Goal: Entertainment & Leisure: Consume media (video, audio)

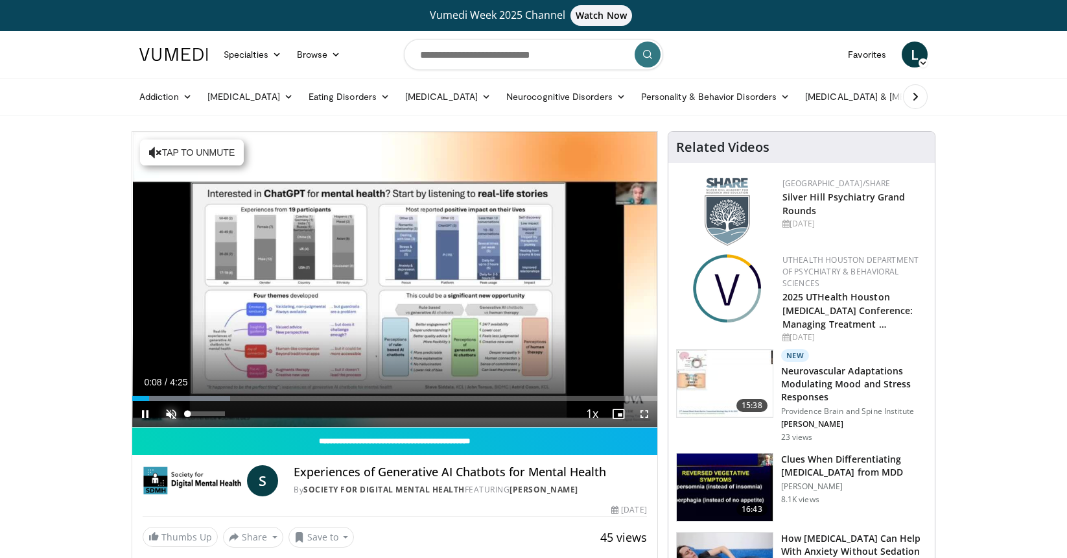
click at [166, 410] on span "Video Player" at bounding box center [171, 414] width 26 height 26
click at [644, 409] on span "Video Player" at bounding box center [644, 414] width 26 height 26
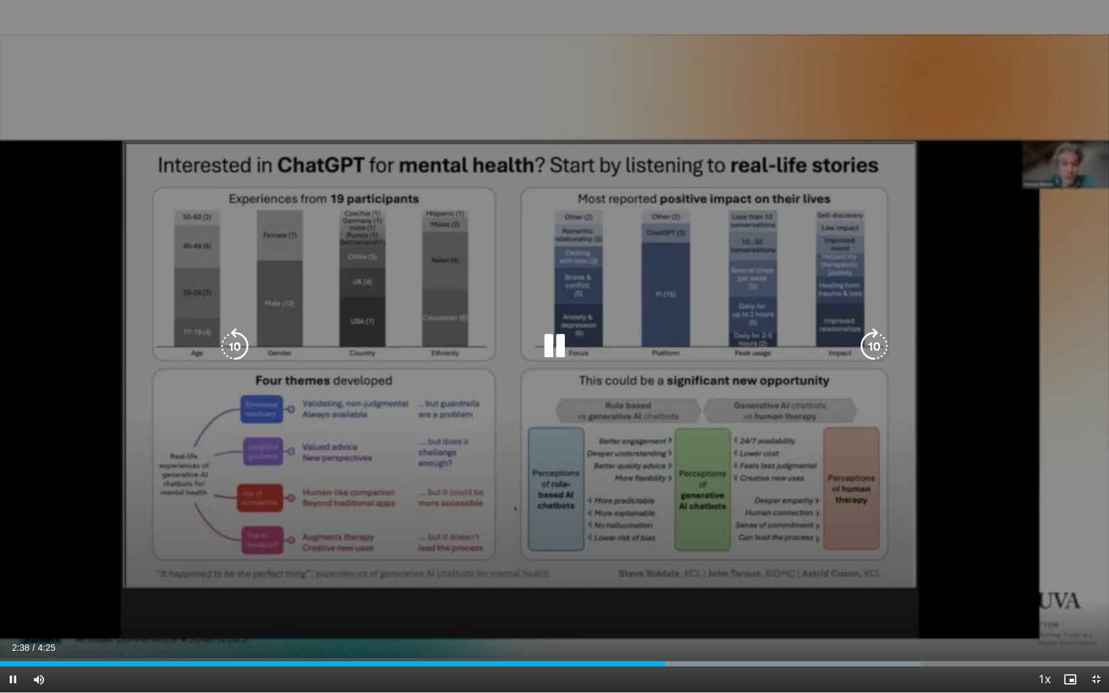
click at [860, 557] on div "10 seconds Tap to unmute" at bounding box center [554, 346] width 1109 height 692
click at [875, 339] on icon "Video Player" at bounding box center [874, 346] width 36 height 36
click at [550, 347] on icon "Video Player" at bounding box center [554, 346] width 36 height 36
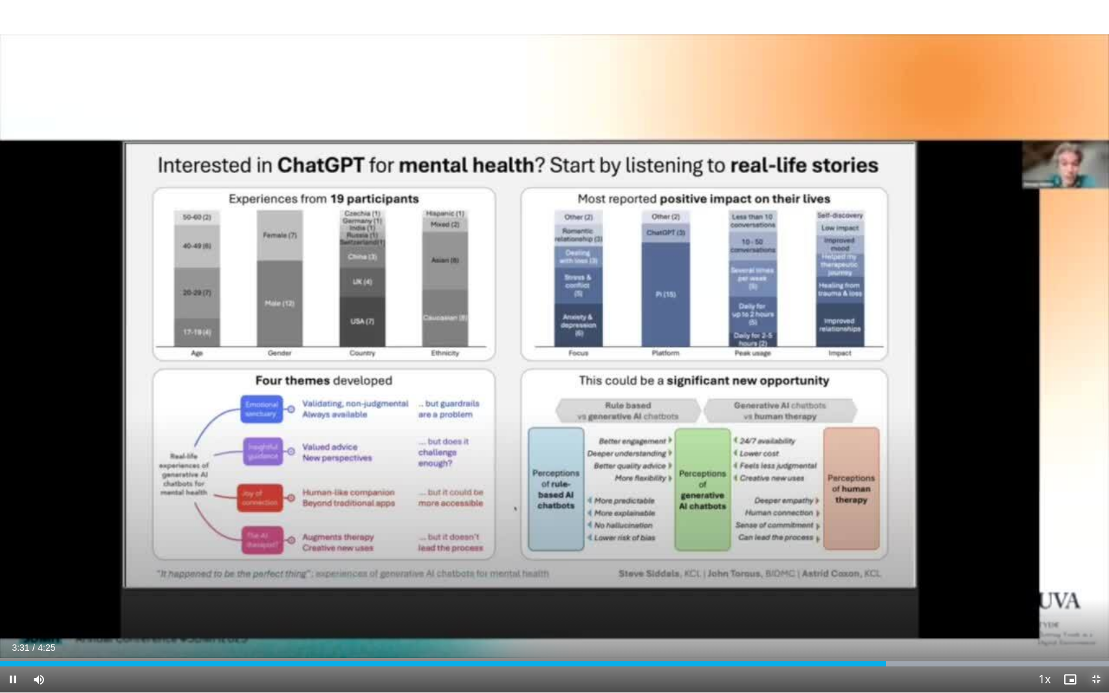
click at [1066, 557] on span "Video Player" at bounding box center [1096, 679] width 26 height 26
